Goal: Task Accomplishment & Management: Use online tool/utility

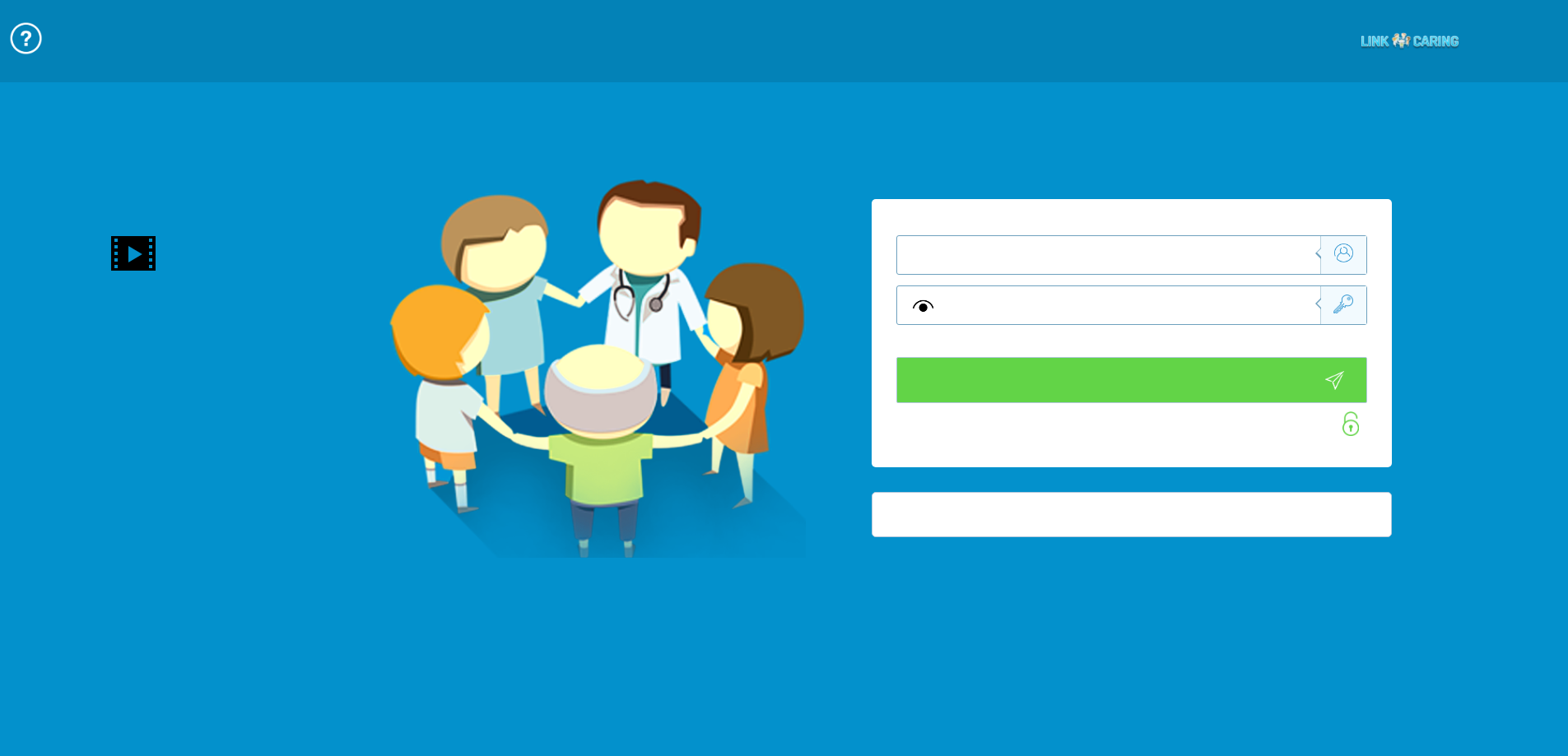
type input "התחבר עכשיו"
type input "עדיין לא? צור חשבון!"
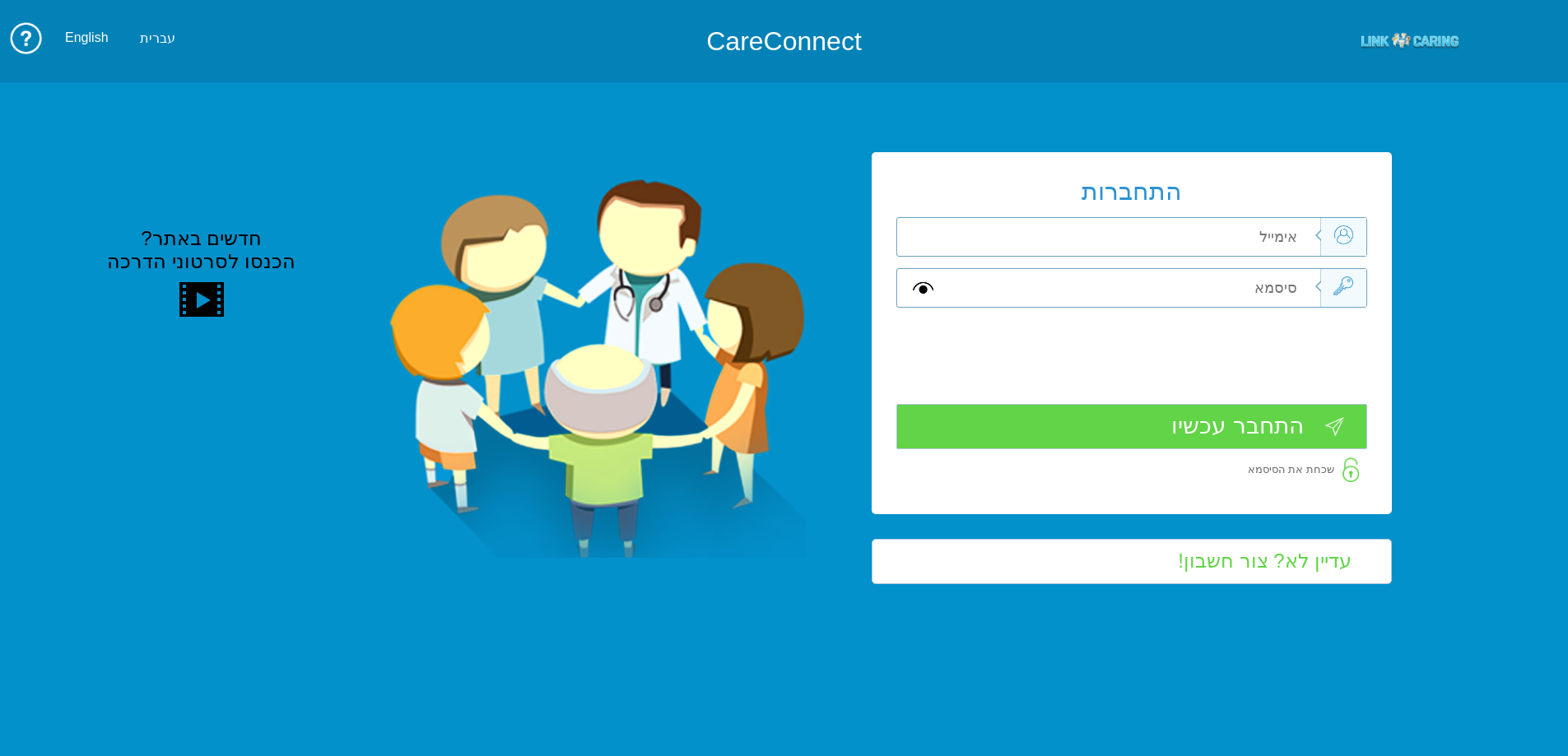
click at [1278, 231] on input "text" at bounding box center [1134, 237] width 371 height 38
type input "ד"
type input "[EMAIL_ADDRESS][DOMAIN_NAME]"
click at [1266, 286] on input "text" at bounding box center [1134, 287] width 371 height 38
type input "S"
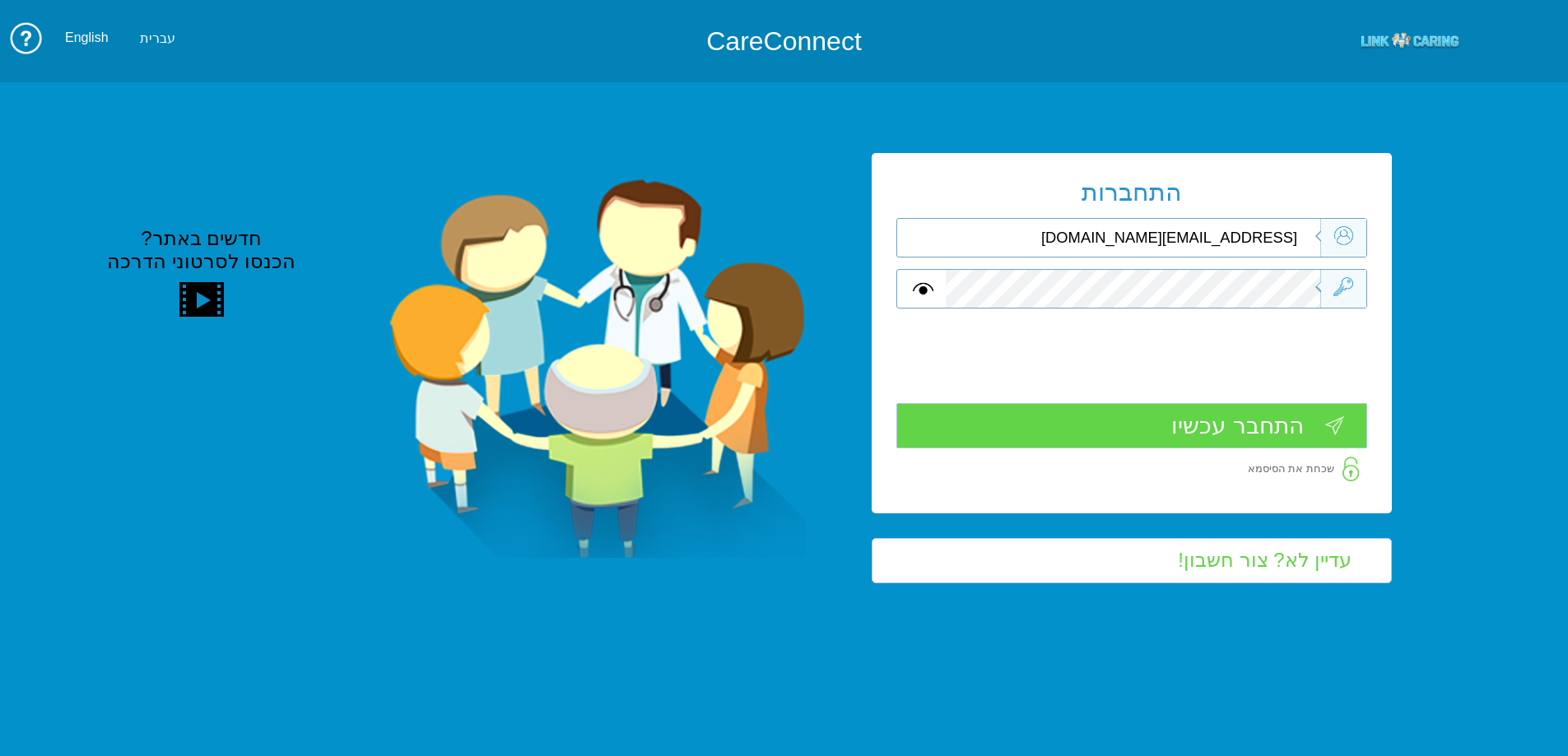
click at [1217, 436] on input "התחבר עכשיו" at bounding box center [1132, 425] width 471 height 45
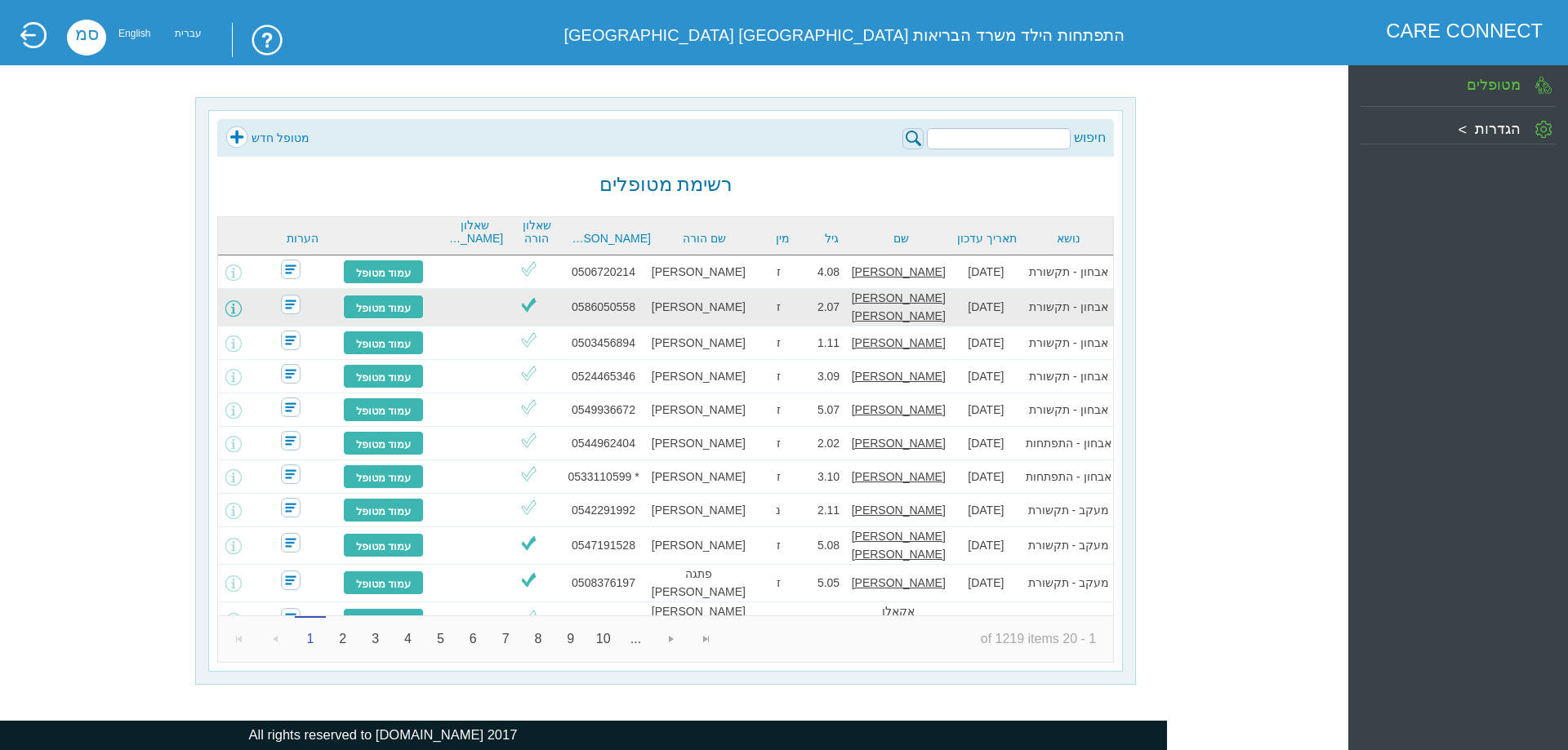
click at [242, 304] on span at bounding box center [233, 308] width 16 height 16
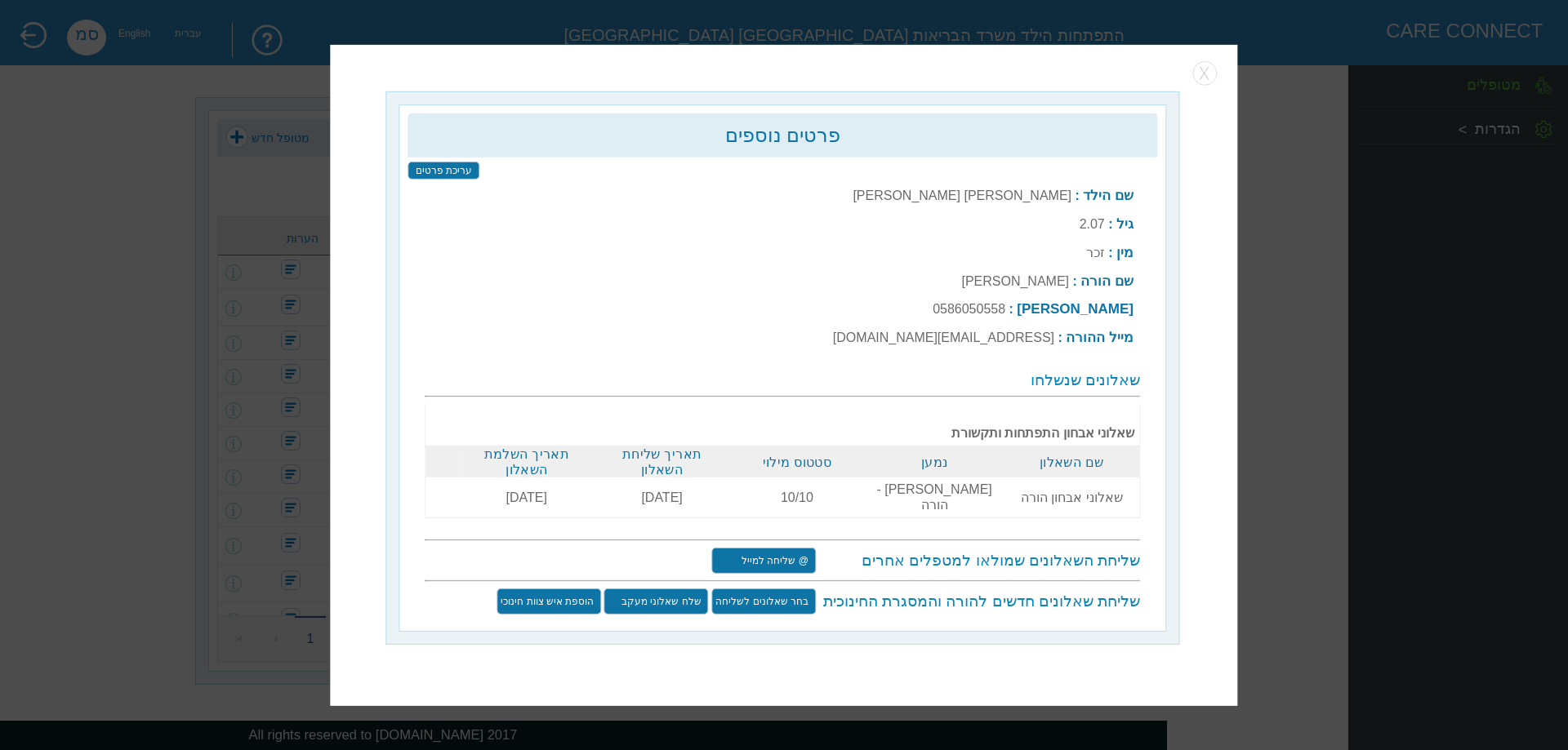
click at [767, 549] on input "@ שליחה למייל" at bounding box center [763, 560] width 105 height 26
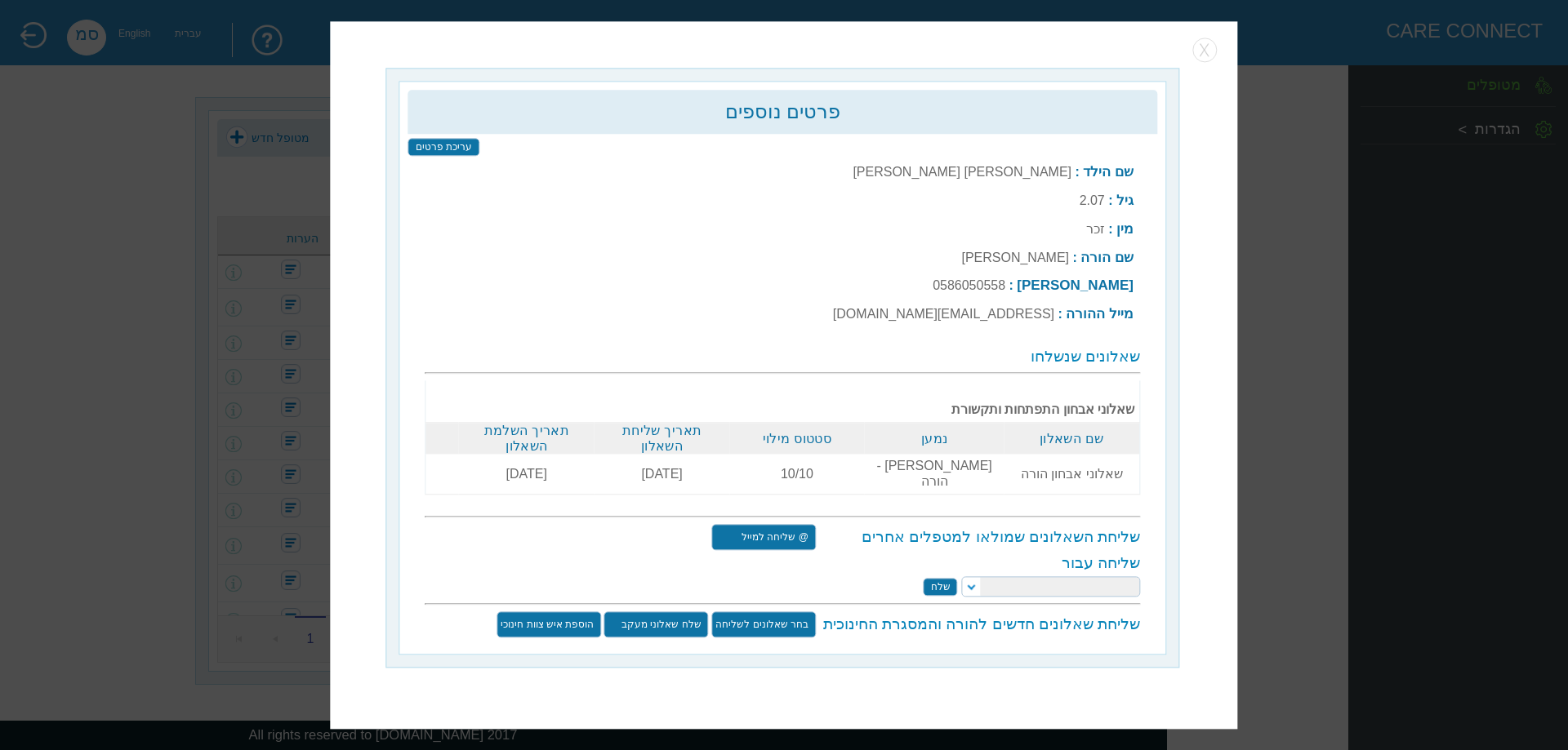
click at [973, 576] on select at bounding box center [1050, 586] width 179 height 21
click at [971, 576] on select at bounding box center [1050, 586] width 179 height 21
click at [969, 576] on select at bounding box center [1050, 586] width 179 height 21
select select "[EMAIL_ADDRESS][DOMAIN_NAME]"
click at [961, 576] on select "הילה קרסנופולסקי יעל מאייר יאיר צדקה ורד מזרחי קרן מאייר לפידות טלי זק סמדר מוז…" at bounding box center [1050, 586] width 179 height 21
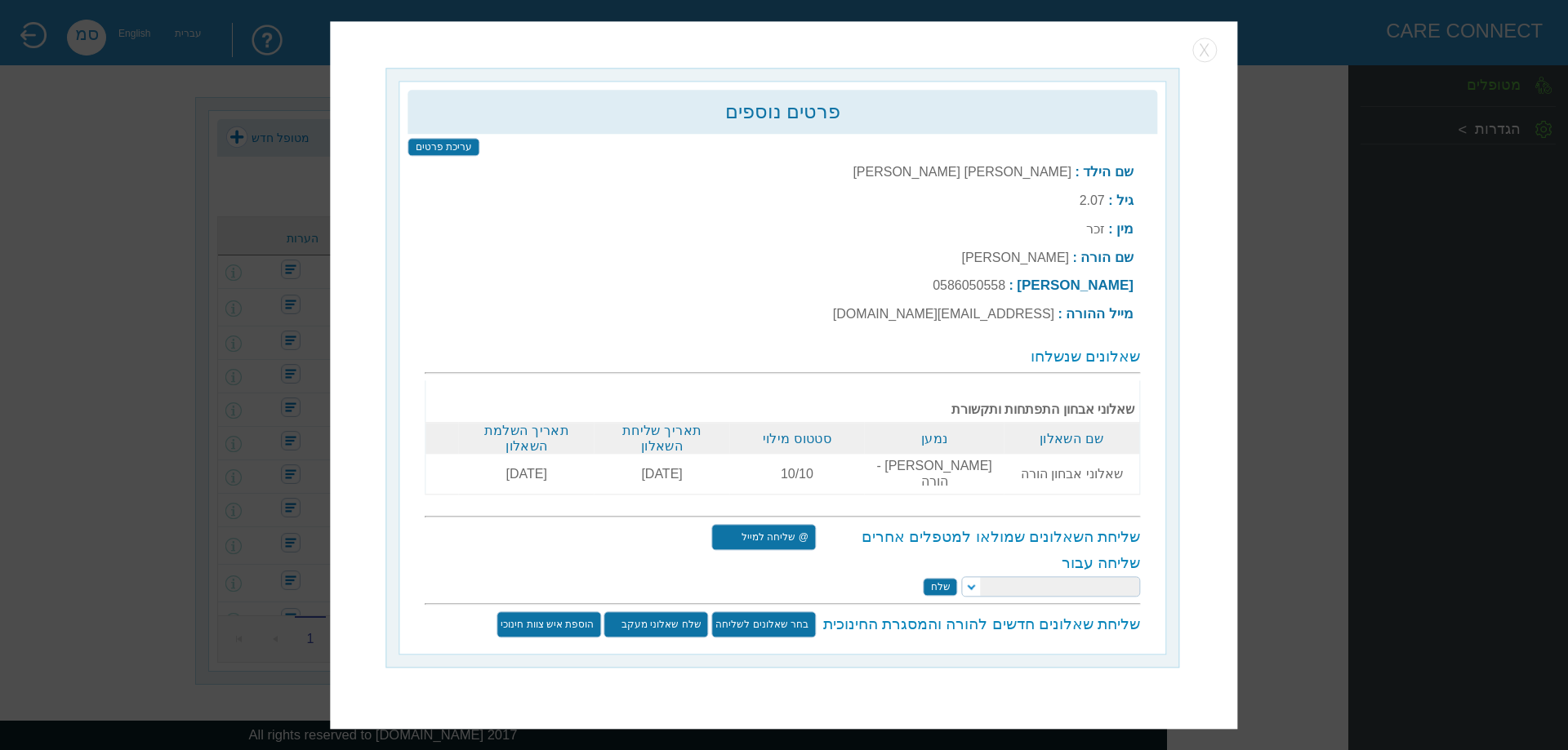
click at [947, 577] on input "שלח" at bounding box center [940, 586] width 34 height 18
